Goal: Transaction & Acquisition: Purchase product/service

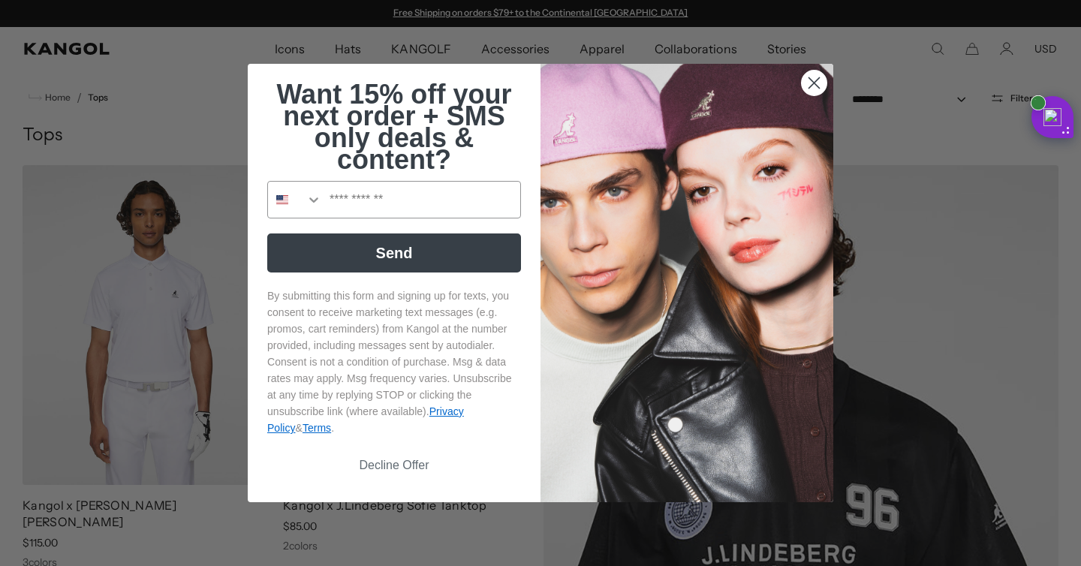
click at [880, 95] on div "Close dialog Want 15% off your next order + SMS only deals & content? Send By s…" at bounding box center [540, 283] width 1081 height 566
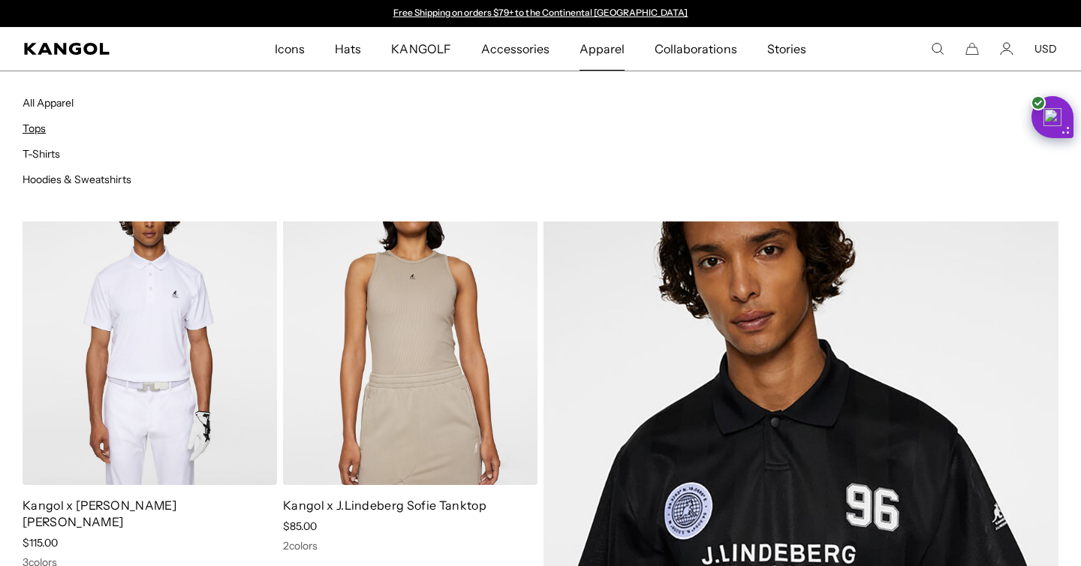
click at [39, 128] on link "Tops" at bounding box center [34, 129] width 23 height 14
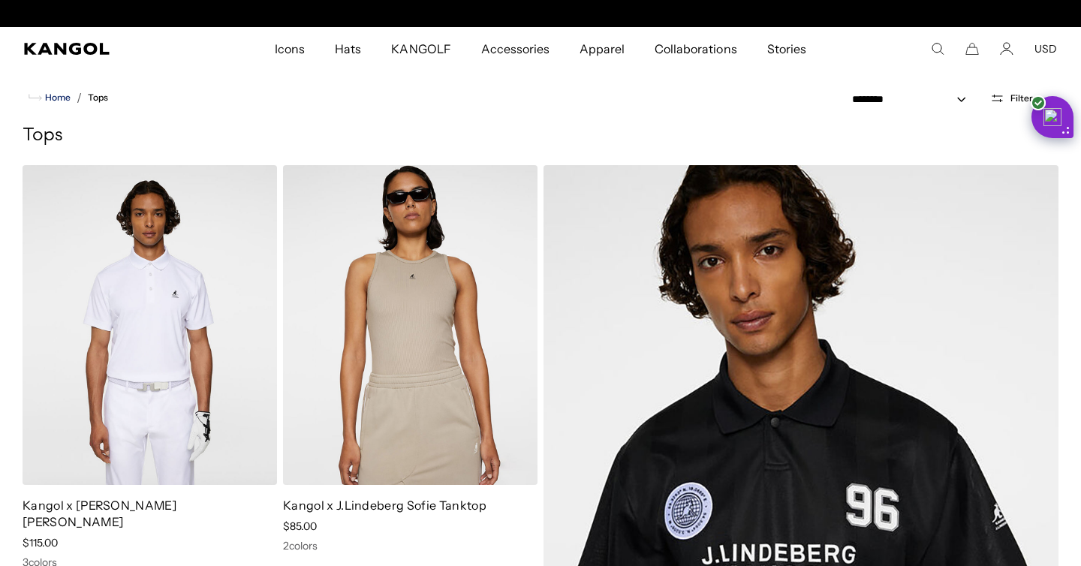
scroll to position [0, 309]
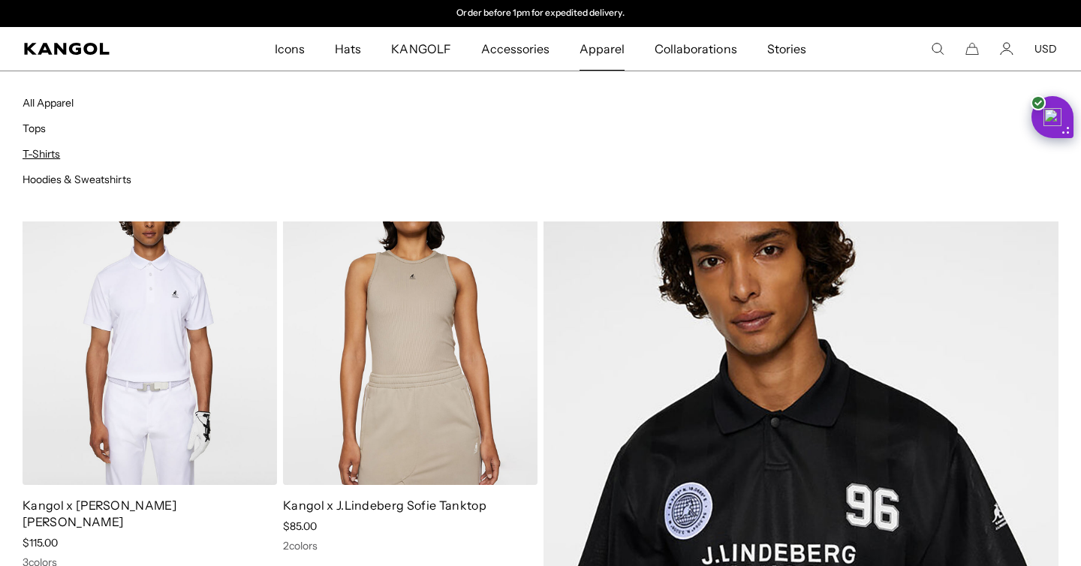
click at [43, 156] on link "T-Shirts" at bounding box center [42, 154] width 38 height 14
